Goal: Task Accomplishment & Management: Manage account settings

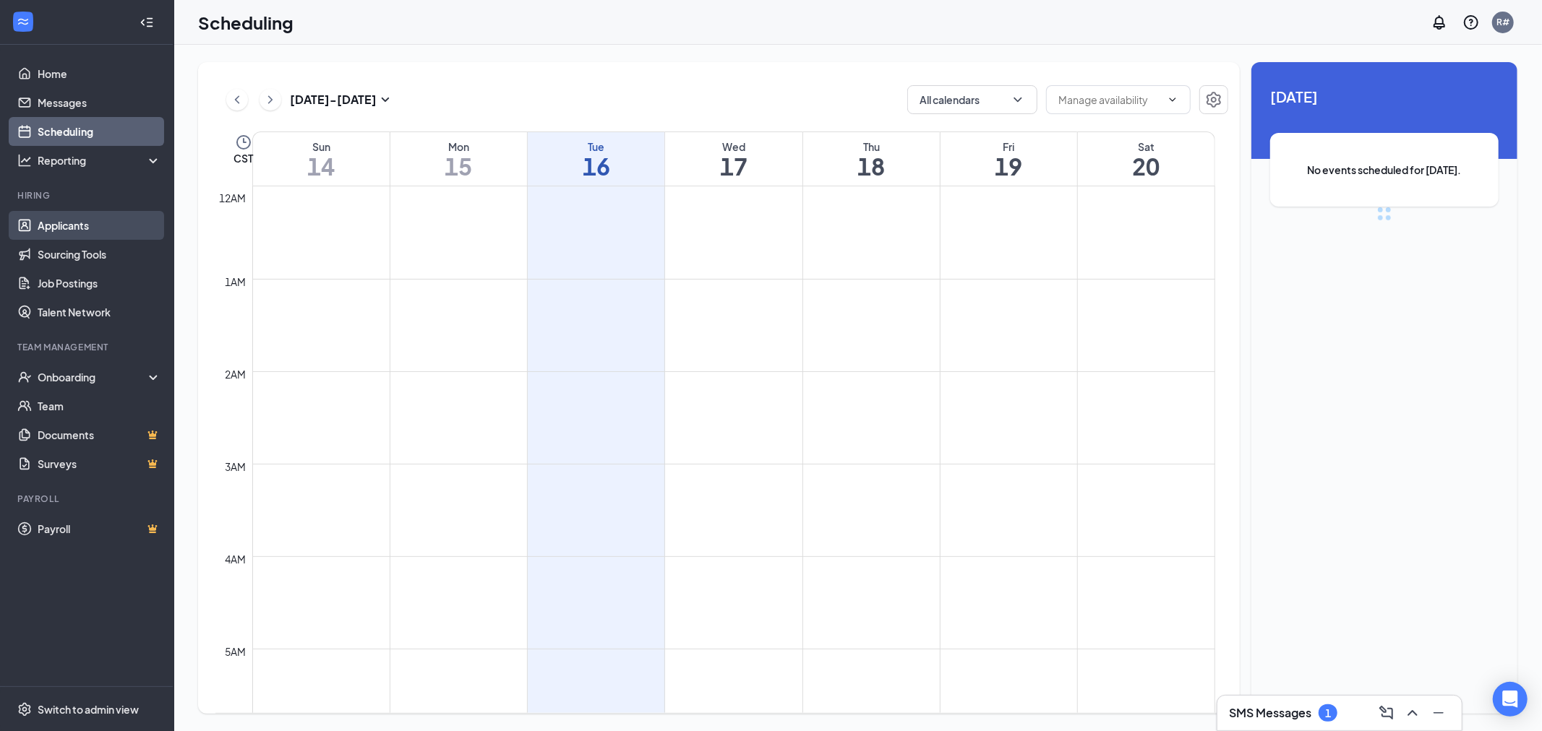
click at [70, 224] on link "Applicants" at bounding box center [100, 225] width 124 height 29
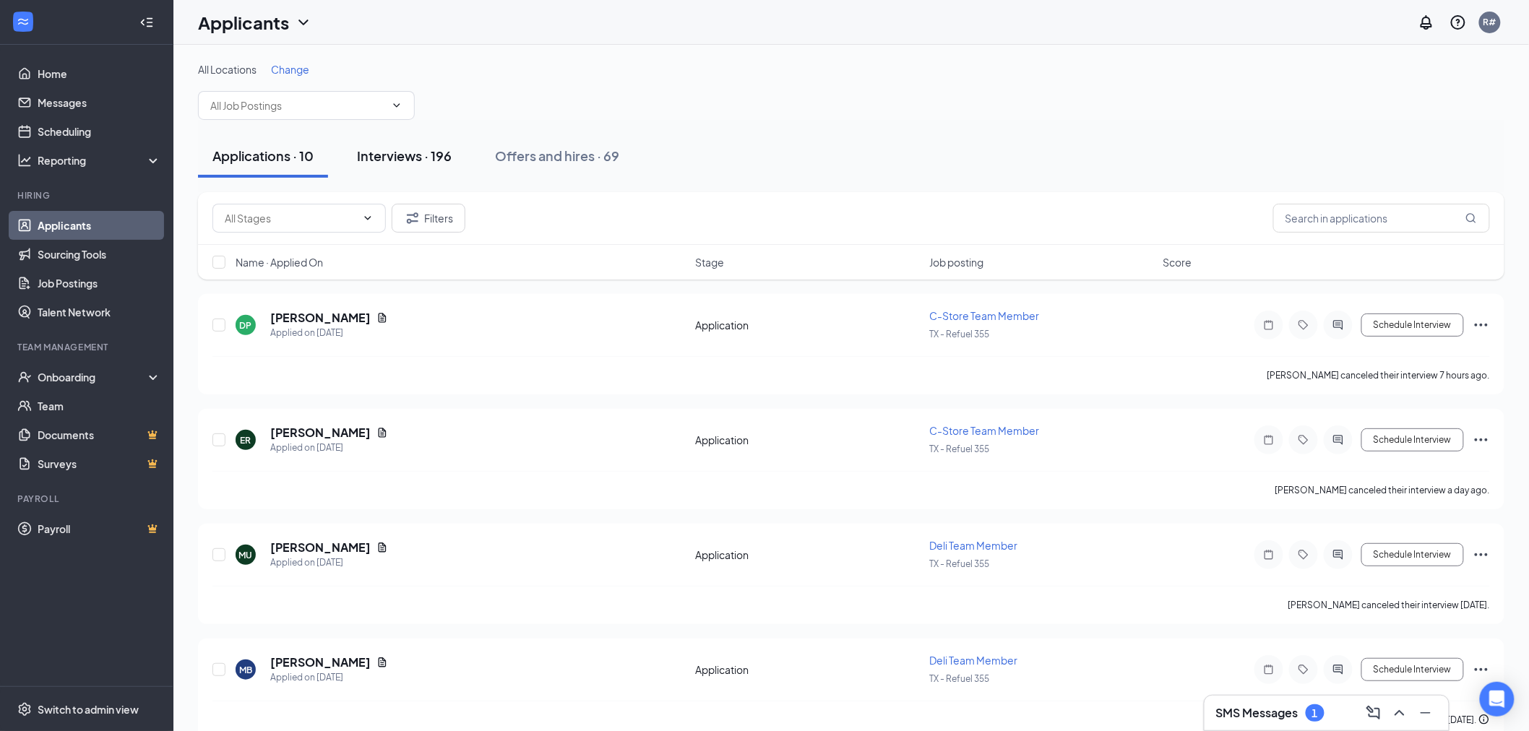
click at [387, 147] on div "Interviews · 196" at bounding box center [404, 156] width 95 height 18
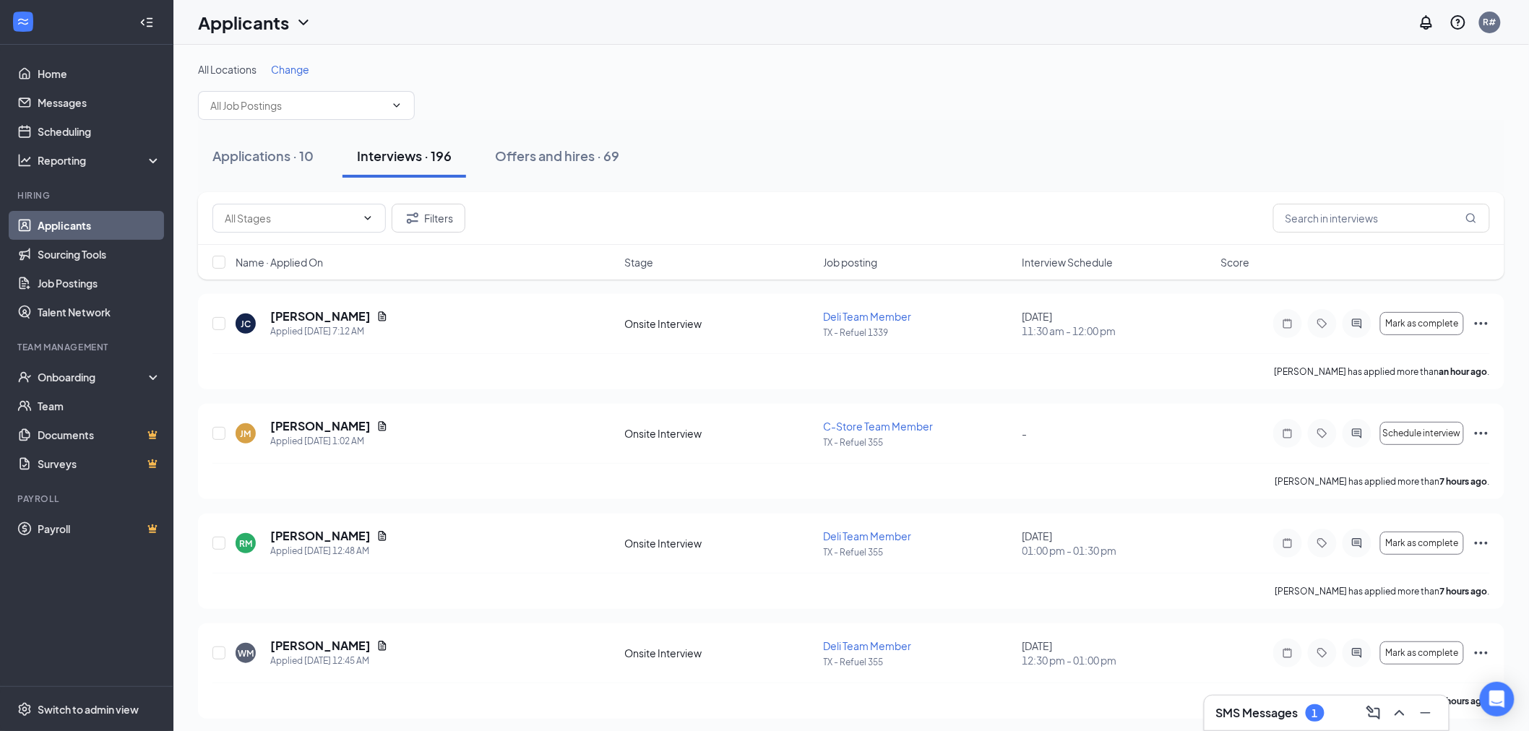
click at [1042, 258] on span "Interview Schedule" at bounding box center [1068, 262] width 91 height 14
click at [1070, 267] on span "Interview Schedule" at bounding box center [1068, 262] width 91 height 14
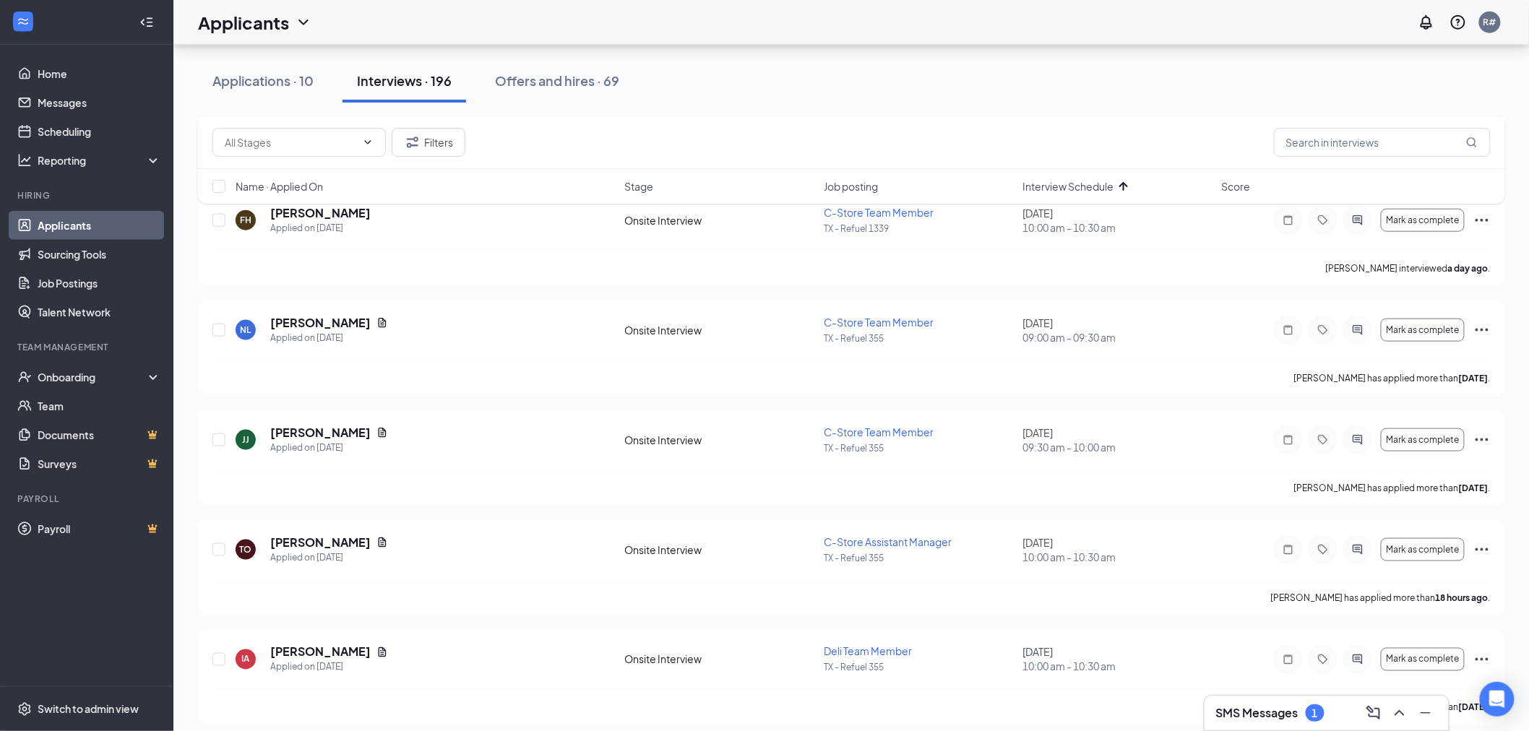
scroll to position [562, 0]
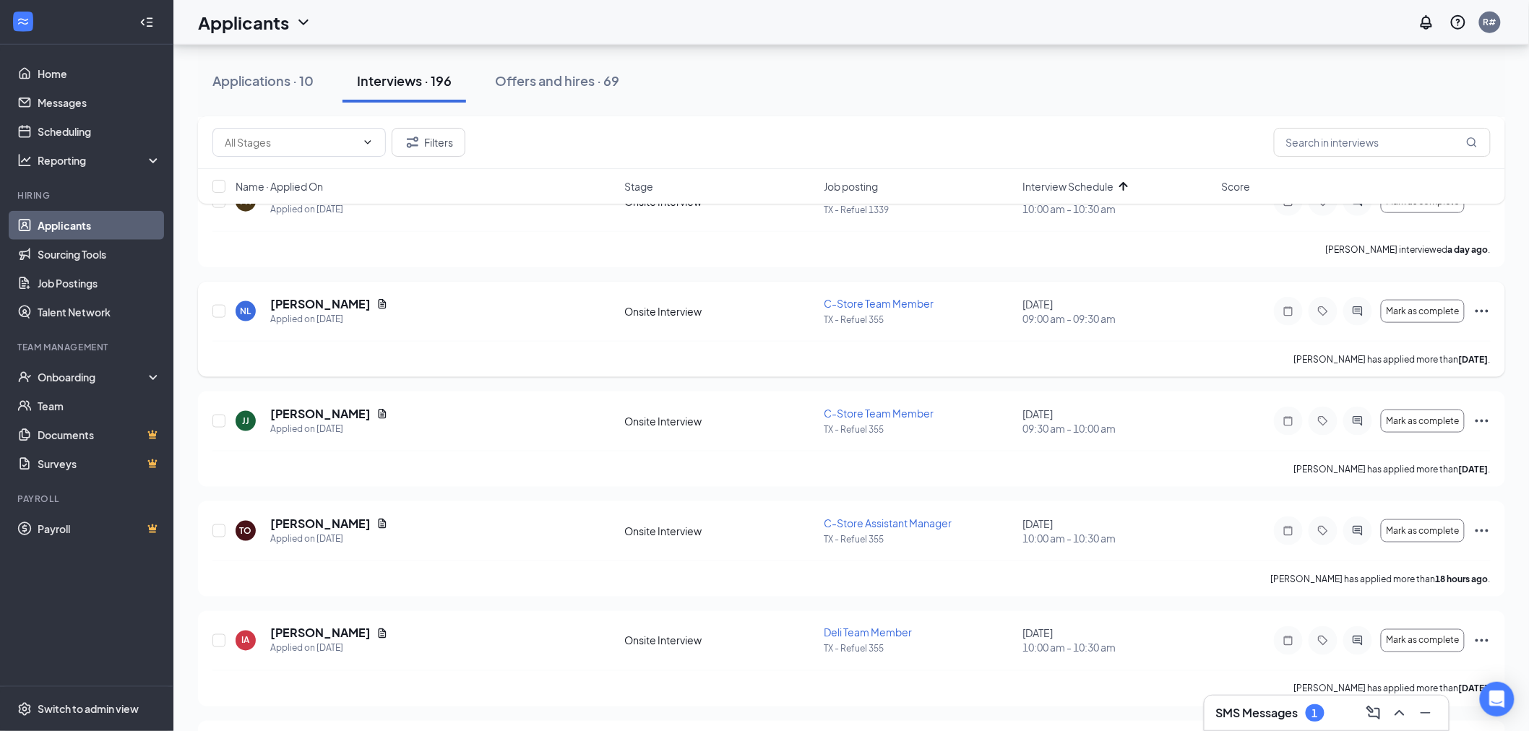
click at [1484, 314] on icon "Ellipses" at bounding box center [1482, 311] width 17 height 17
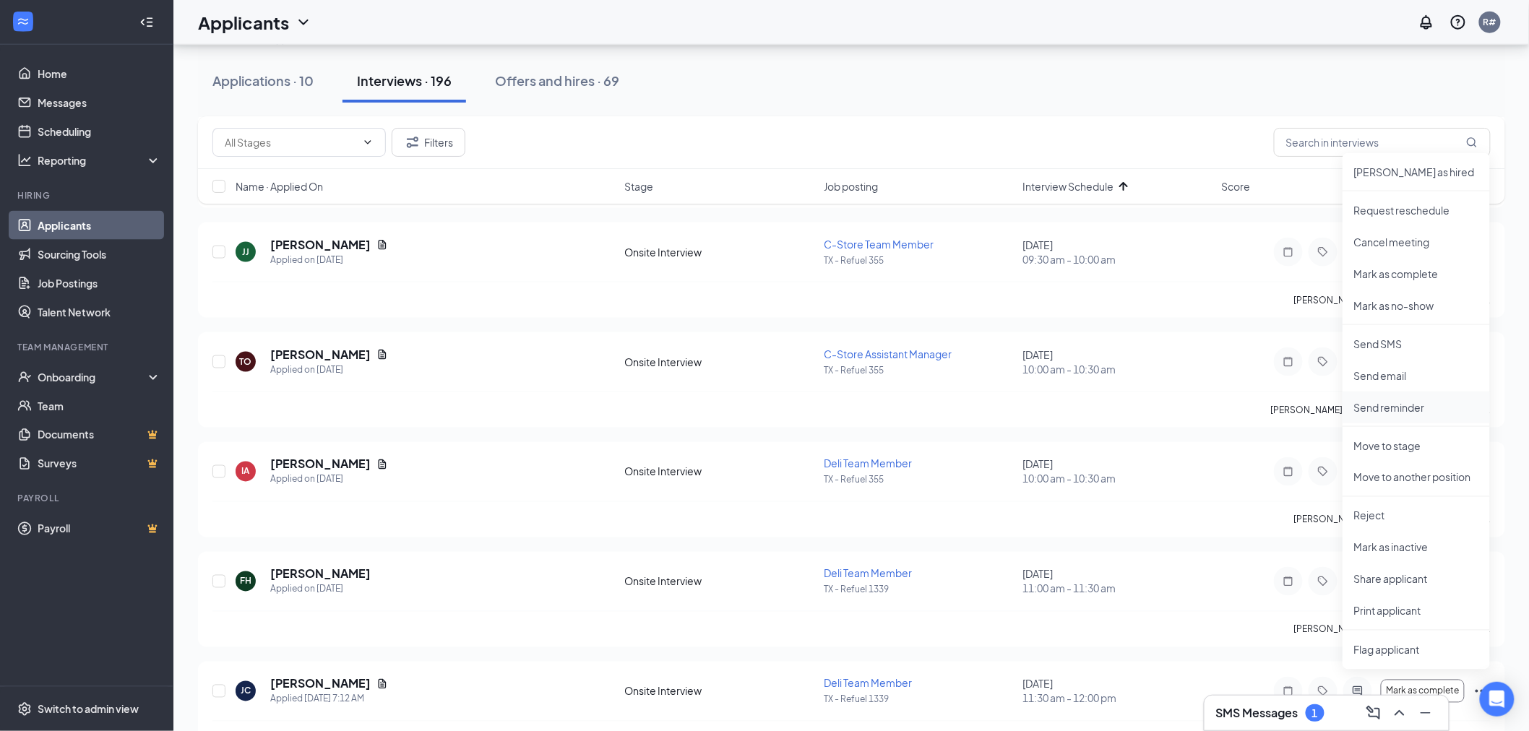
scroll to position [803, 0]
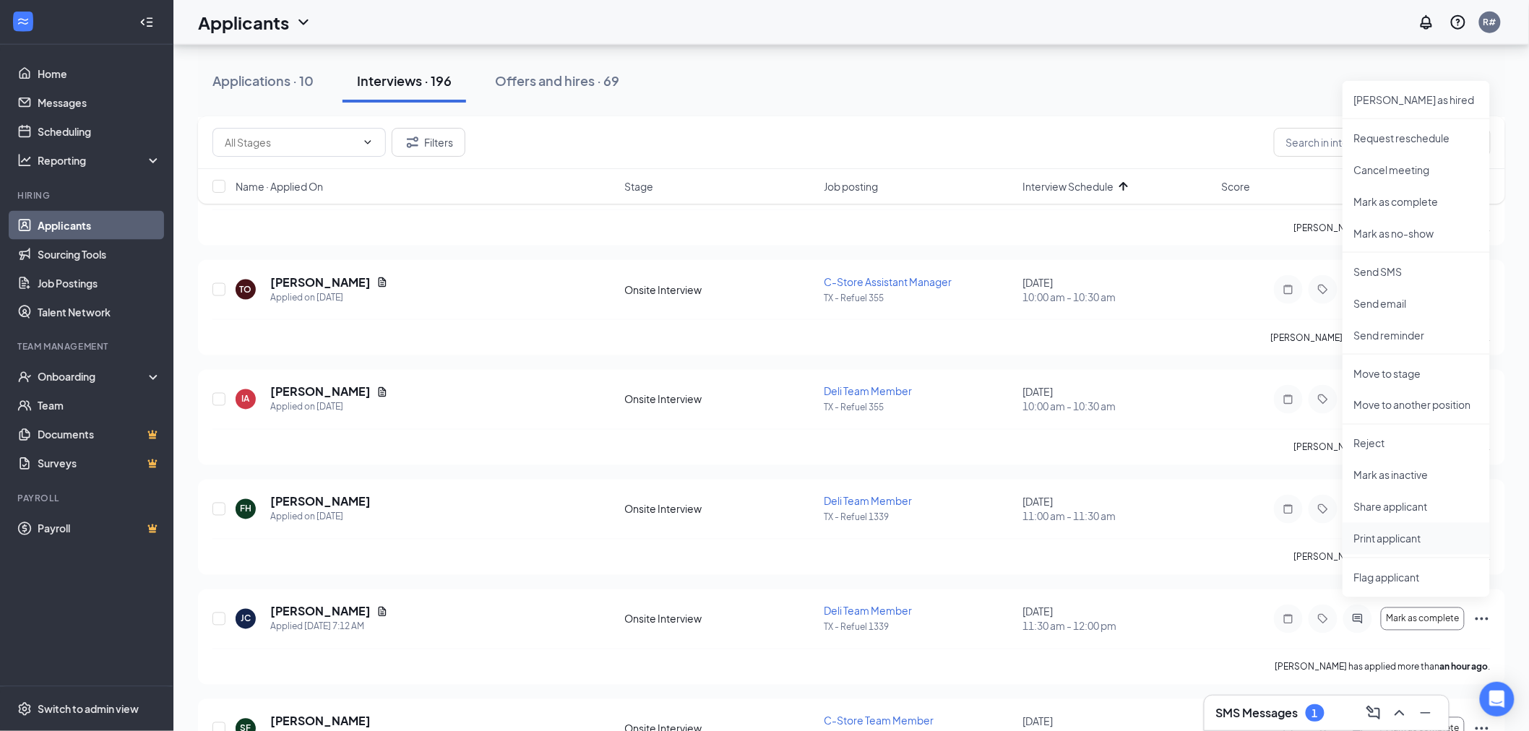
click at [1397, 542] on p "Print applicant" at bounding box center [1416, 539] width 124 height 14
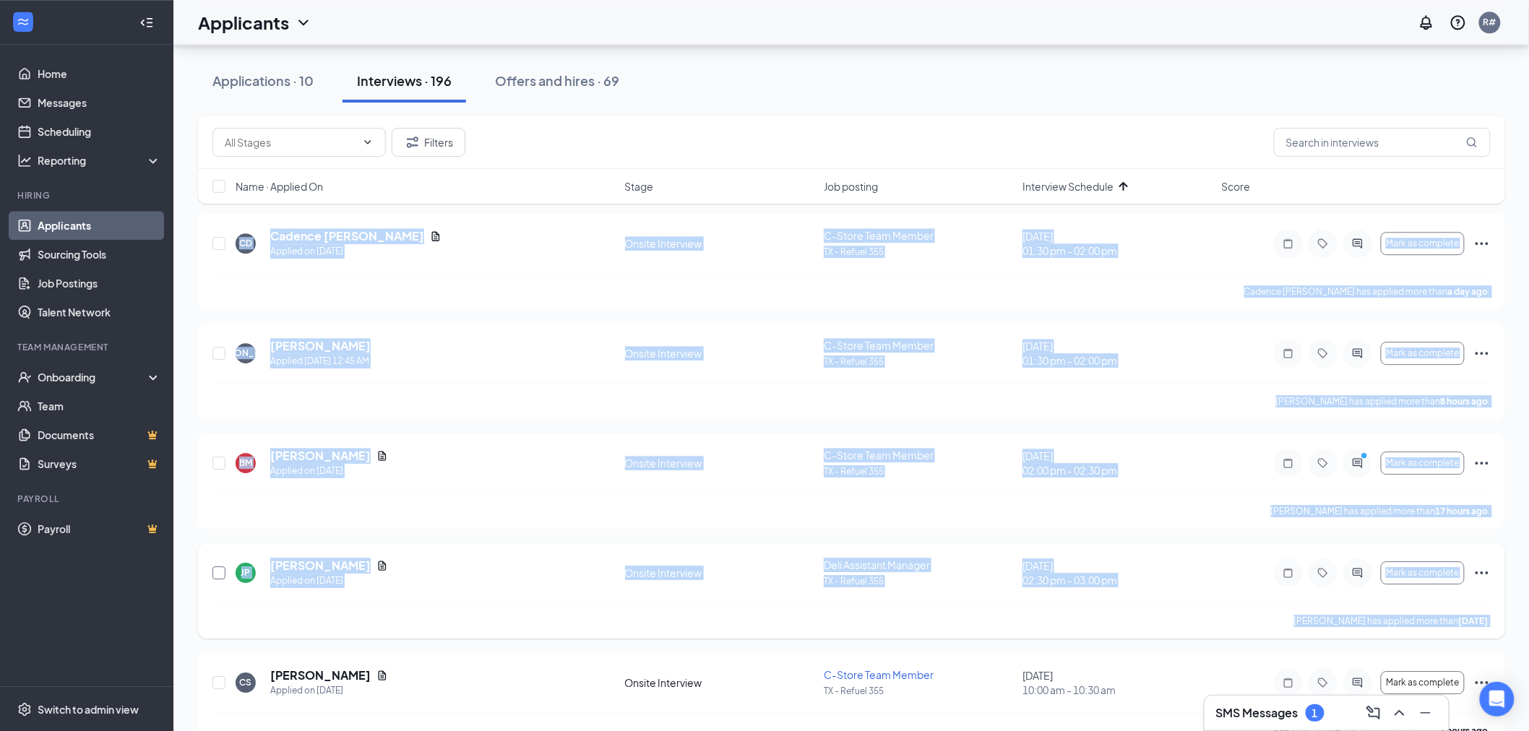
scroll to position [1606, 0]
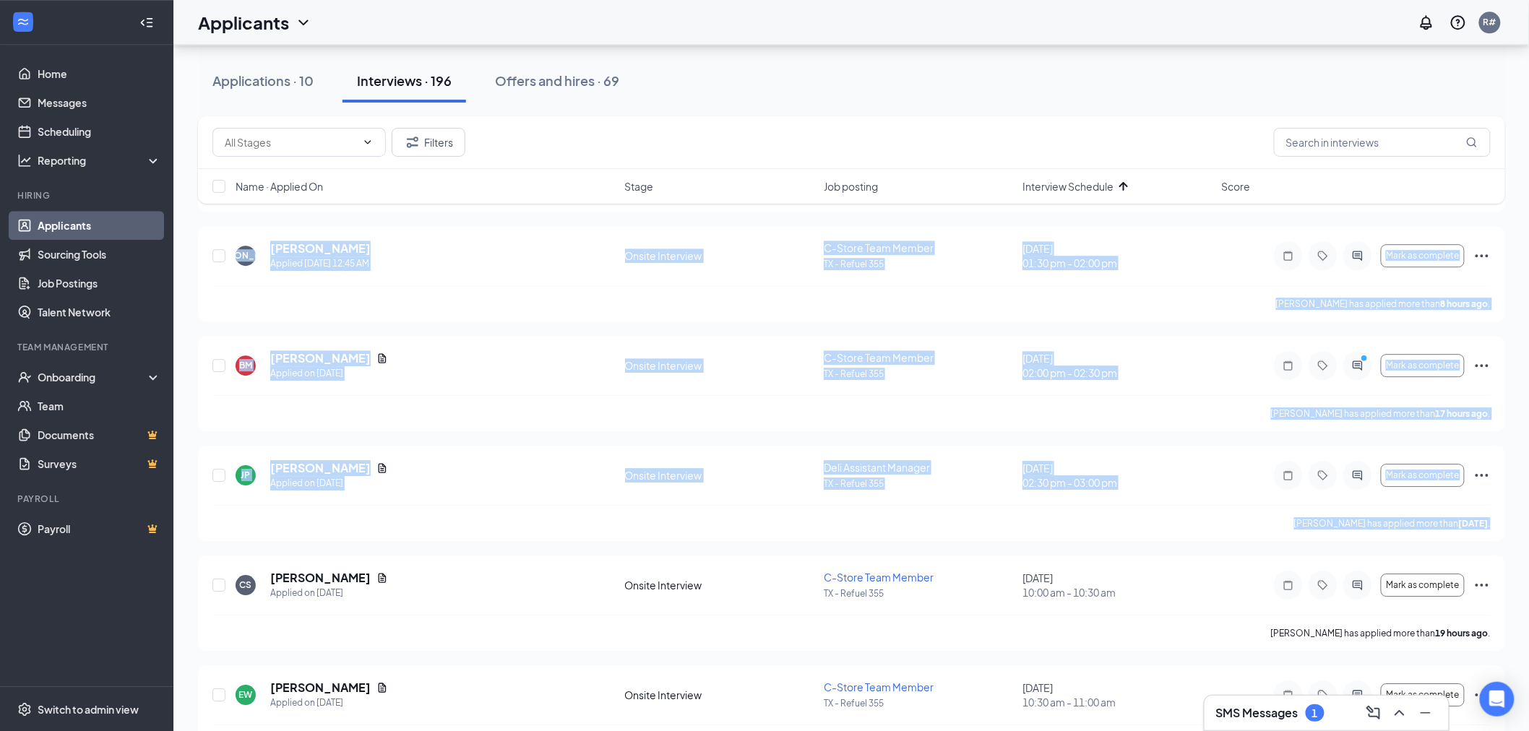
drag, startPoint x: 211, startPoint y: 360, endPoint x: 1504, endPoint y: 539, distance: 1305.3
copy div "NL [PERSON_NAME] Applied on [DATE] Onsite Interview C-Store Team Member TX - [G…"
